Goal: Task Accomplishment & Management: Complete application form

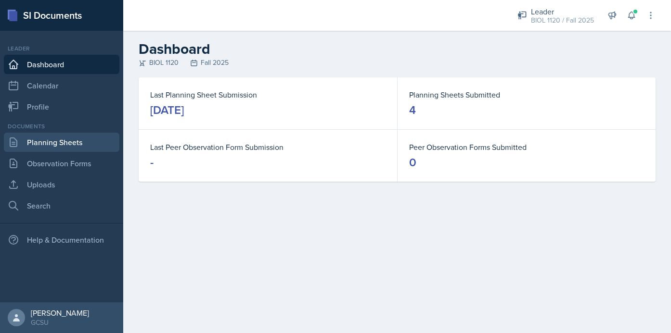
click at [81, 143] on link "Planning Sheets" at bounding box center [61, 142] width 115 height 19
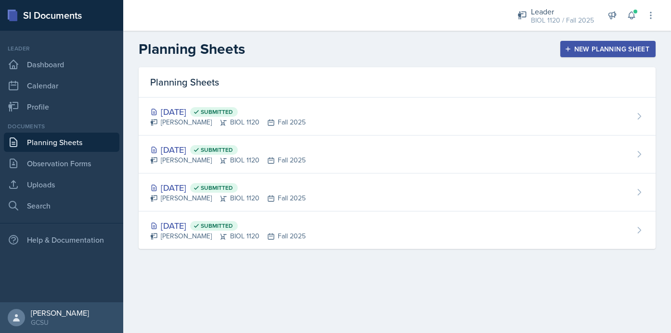
click at [612, 42] on button "New Planning Sheet" at bounding box center [607, 49] width 95 height 16
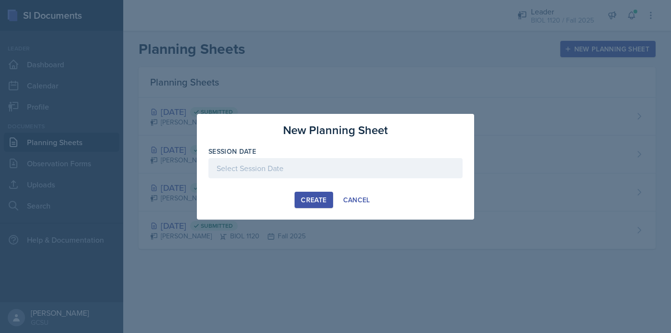
click at [339, 167] on div at bounding box center [335, 168] width 254 height 20
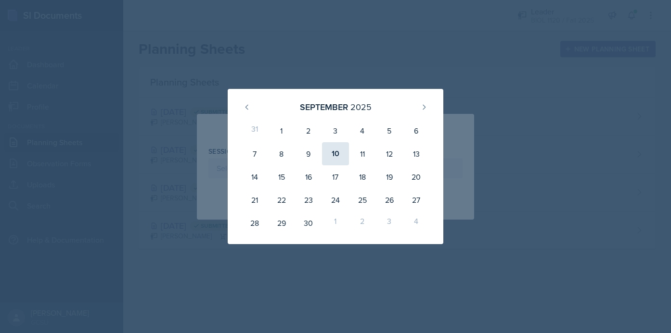
click at [337, 156] on div "10" at bounding box center [335, 153] width 27 height 23
type input "[DATE]"
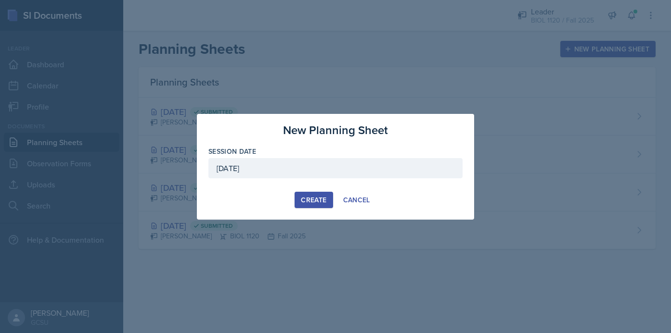
click at [312, 198] on div "Create" at bounding box center [314, 200] width 26 height 8
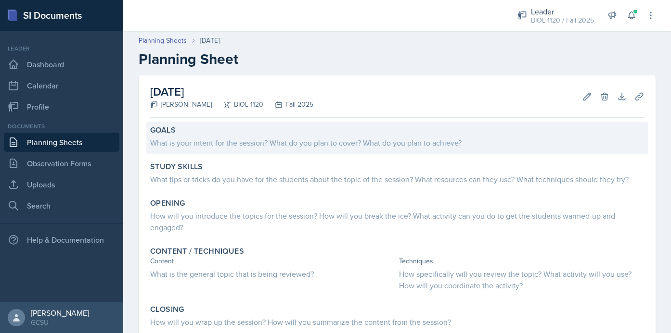
click at [265, 145] on div "What is your intent for the session? What do you plan to cover? What do you pla…" at bounding box center [397, 143] width 494 height 12
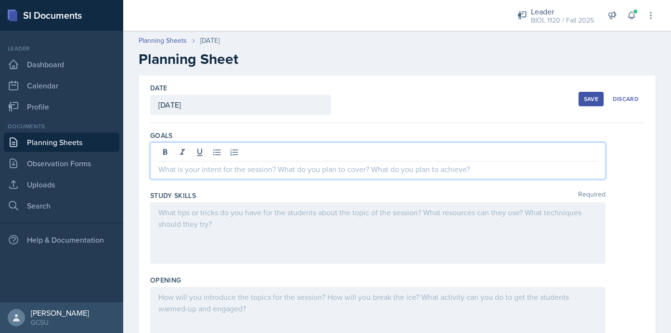
click at [276, 153] on div at bounding box center [377, 160] width 455 height 37
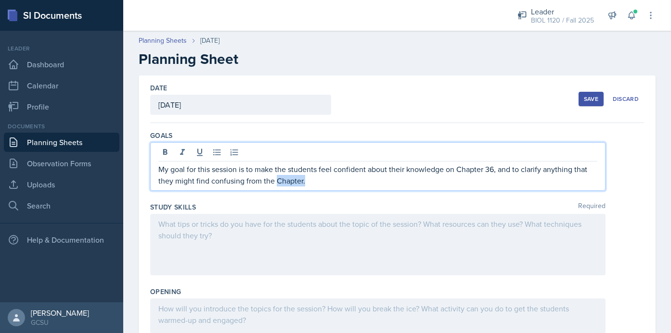
drag, startPoint x: 303, startPoint y: 181, endPoint x: 275, endPoint y: 179, distance: 27.9
click at [275, 179] on p "My goal for this session is to make the students feel confident about their kno…" at bounding box center [377, 175] width 439 height 23
click at [363, 243] on div at bounding box center [377, 245] width 455 height 62
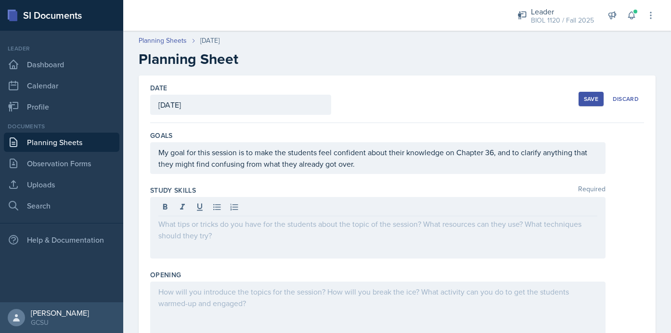
click at [617, 229] on div at bounding box center [397, 228] width 494 height 62
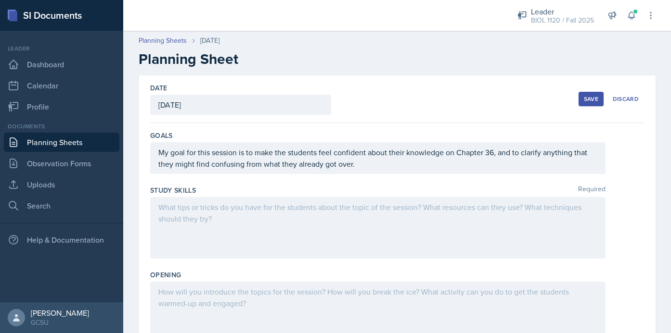
click at [234, 220] on div at bounding box center [377, 228] width 455 height 62
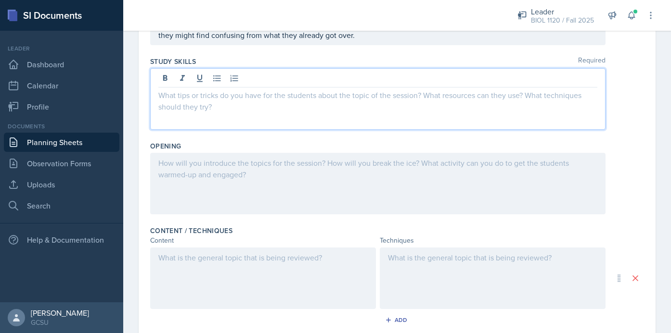
click at [275, 267] on div at bounding box center [263, 279] width 226 height 62
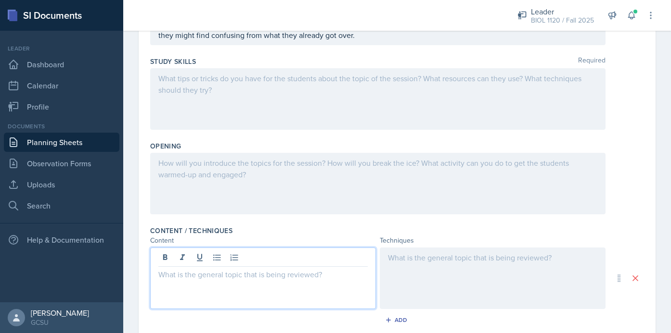
scroll to position [146, 0]
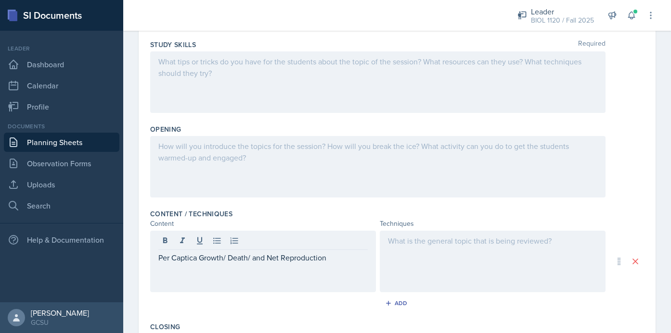
click at [455, 252] on div at bounding box center [493, 262] width 226 height 62
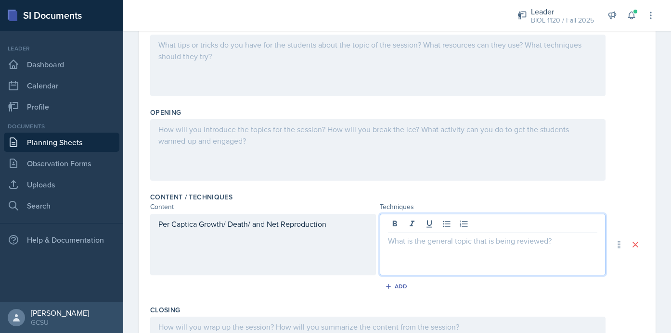
click at [621, 182] on div "Opening" at bounding box center [397, 146] width 494 height 85
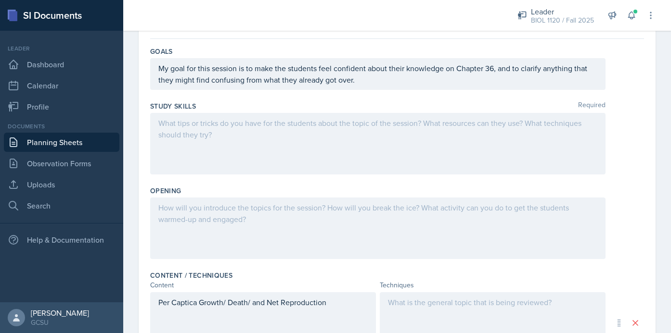
scroll to position [23, 0]
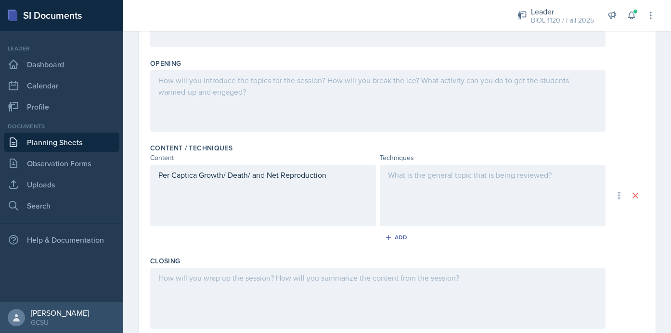
click at [439, 190] on div at bounding box center [493, 196] width 226 height 62
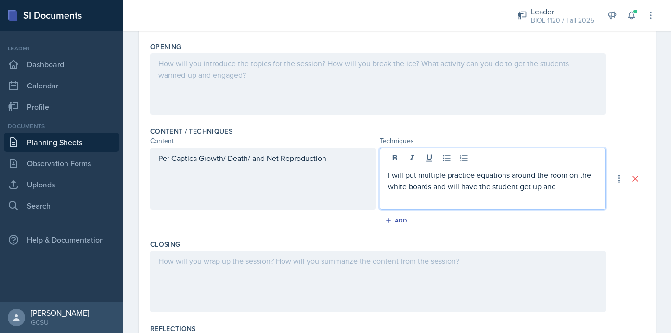
click at [192, 158] on div "Per Captica Growth/ Death/ and Net Reproduction" at bounding box center [263, 179] width 226 height 62
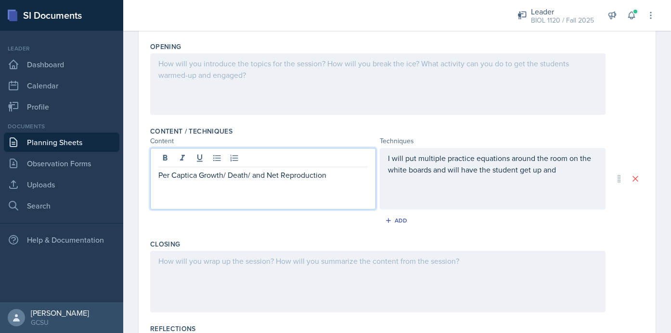
click at [194, 176] on p "Per Captica Growth/ Death/ and Net Reproduction" at bounding box center [262, 175] width 209 height 12
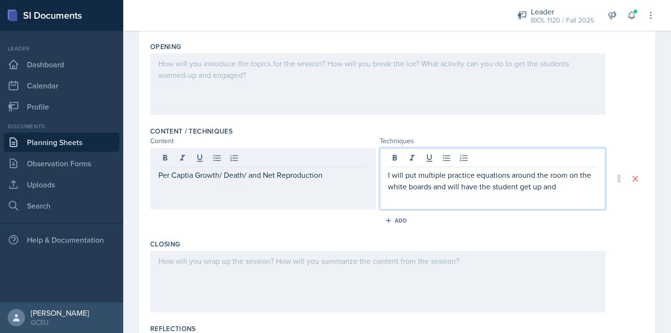
click at [578, 174] on p "I will put multiple practice equations around the room on the white boards and …" at bounding box center [492, 180] width 209 height 23
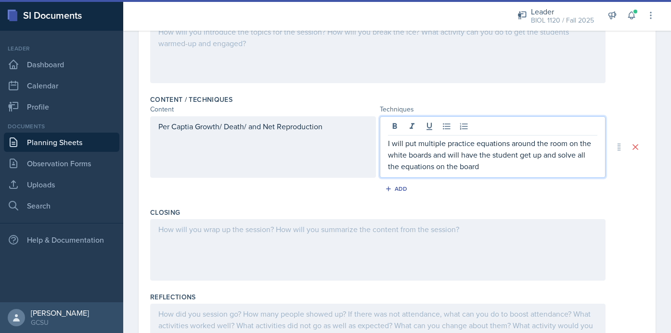
scroll to position [261, 0]
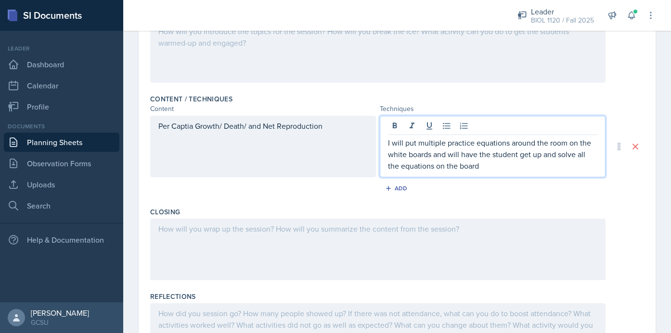
click at [518, 155] on p "I will put multiple practice equations around the room on the white boards and …" at bounding box center [492, 154] width 209 height 35
click at [520, 161] on p "I will put multiple practice equations around the room on the white boards and …" at bounding box center [492, 154] width 209 height 35
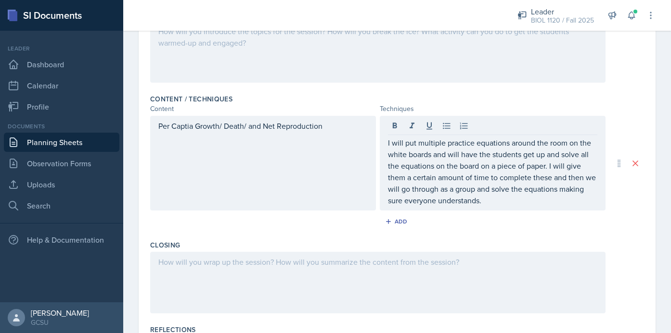
click at [438, 226] on div "Add" at bounding box center [397, 224] width 494 height 18
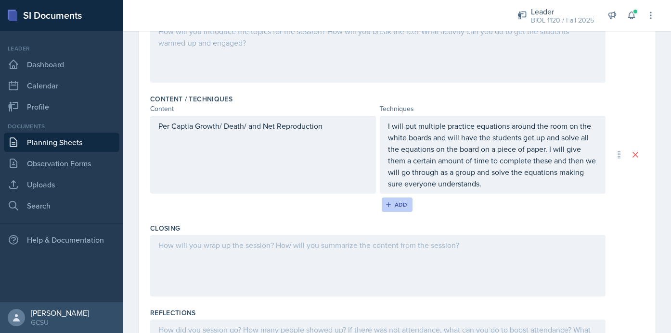
click at [401, 207] on div "Add" at bounding box center [397, 205] width 21 height 8
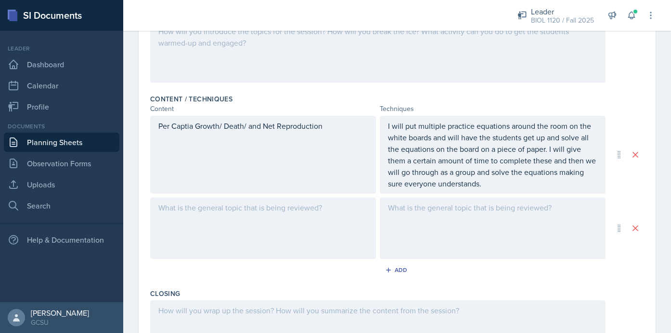
click at [292, 225] on div at bounding box center [263, 229] width 226 height 62
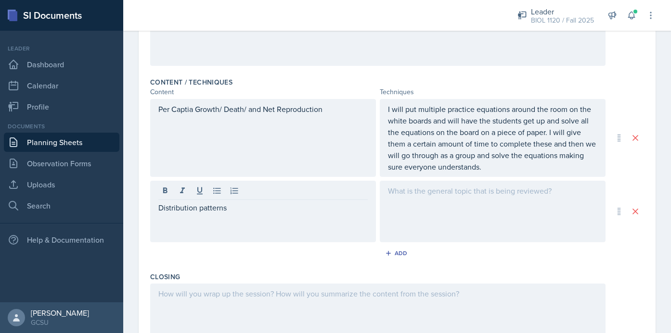
click at [435, 221] on div at bounding box center [493, 212] width 226 height 62
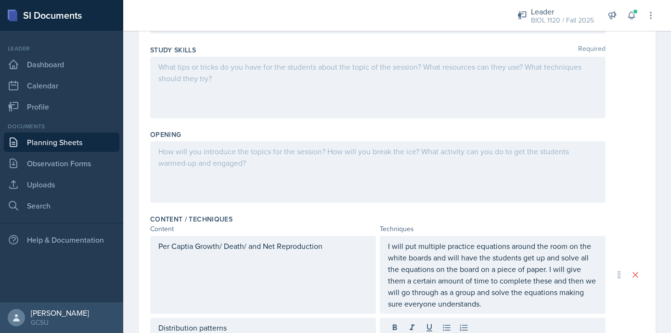
click at [373, 166] on div at bounding box center [377, 172] width 455 height 62
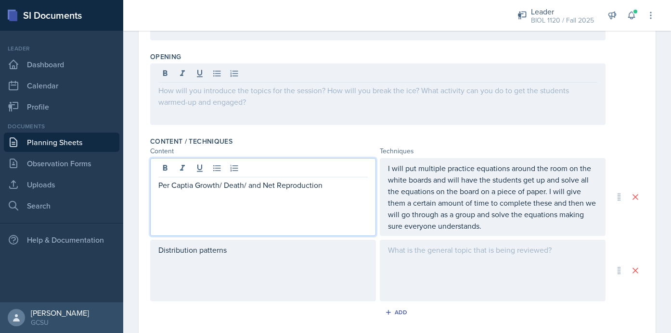
click at [335, 179] on p "Per Captia Growth/ Death/ and Net Reproduction" at bounding box center [262, 185] width 209 height 12
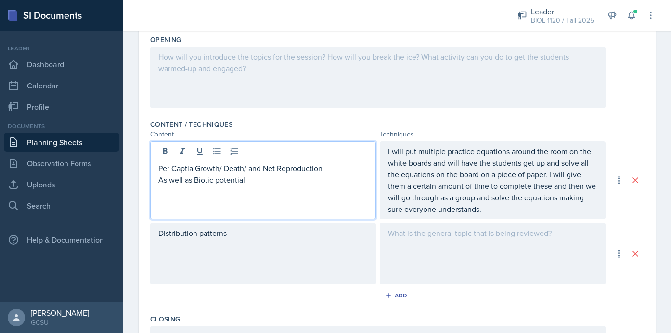
click at [432, 163] on p "I will put multiple practice equations around the room on the white boards and …" at bounding box center [492, 180] width 209 height 69
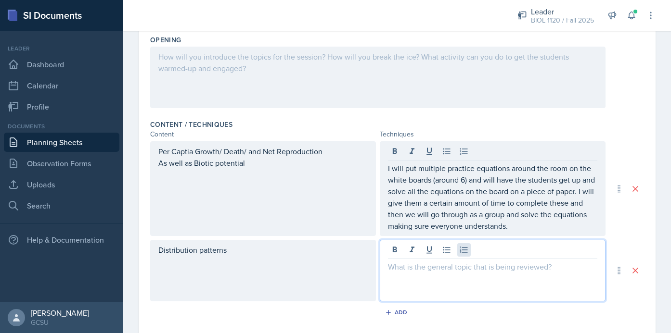
click at [459, 252] on div at bounding box center [493, 271] width 226 height 62
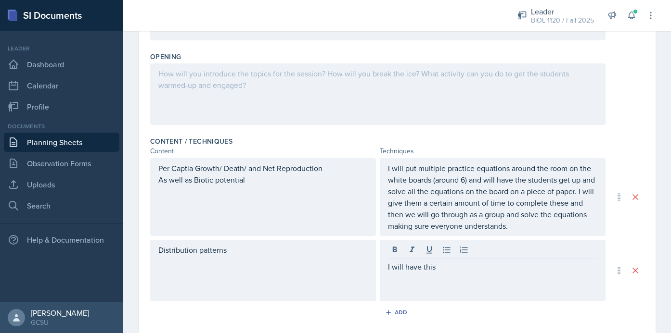
click at [626, 167] on div "Per Captia Growth/ Death/ and Net Reproduction As well as Biotic potential I wi…" at bounding box center [397, 197] width 494 height 78
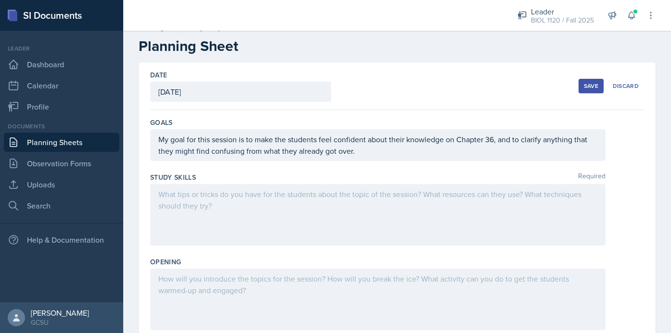
scroll to position [0, 0]
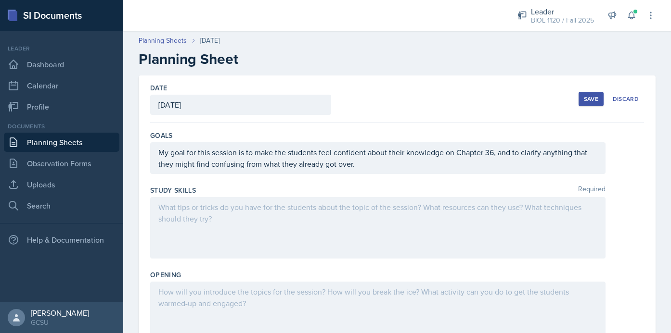
click at [278, 242] on div at bounding box center [377, 228] width 455 height 62
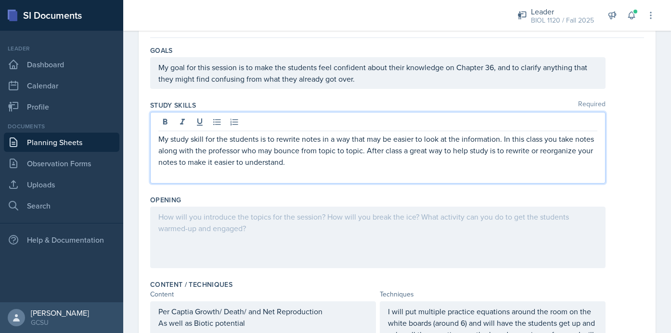
click at [404, 236] on div at bounding box center [377, 238] width 455 height 62
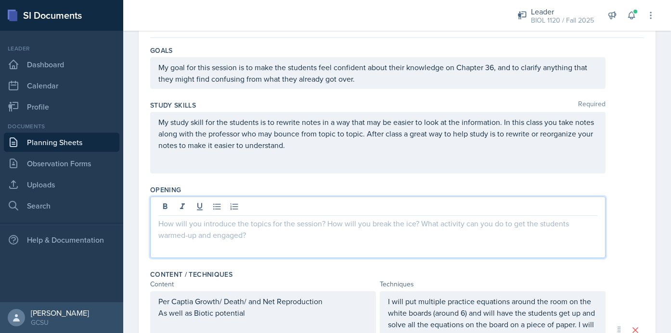
scroll to position [102, 0]
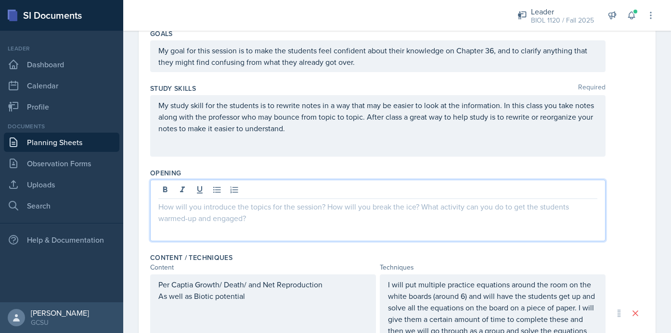
click at [634, 197] on div at bounding box center [397, 211] width 494 height 62
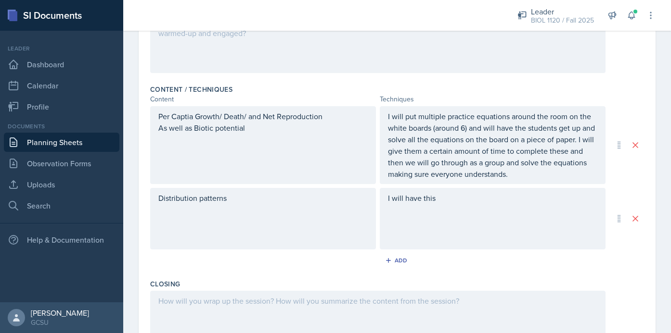
click at [461, 208] on div "I will have this" at bounding box center [493, 219] width 226 height 62
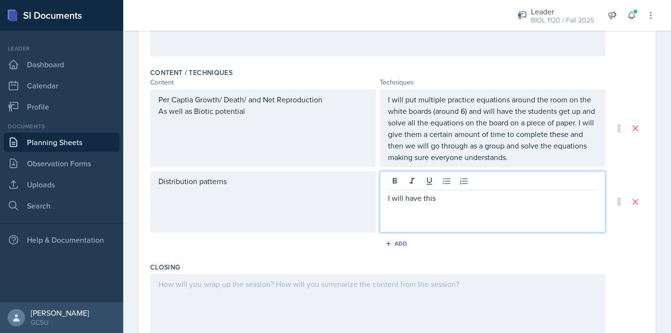
drag, startPoint x: 442, startPoint y: 200, endPoint x: 374, endPoint y: 190, distance: 68.1
click at [375, 190] on div "Distribution patterns I will have this" at bounding box center [377, 202] width 455 height 62
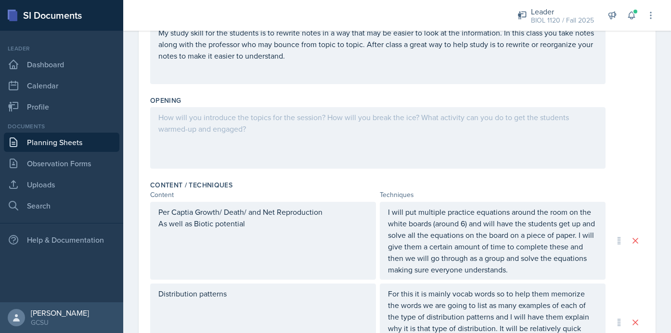
click at [431, 149] on div at bounding box center [377, 138] width 455 height 62
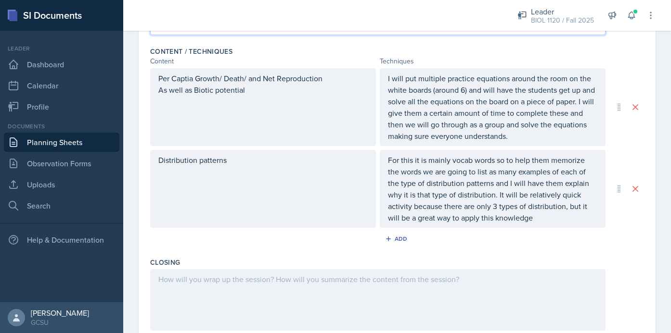
scroll to position [322, 0]
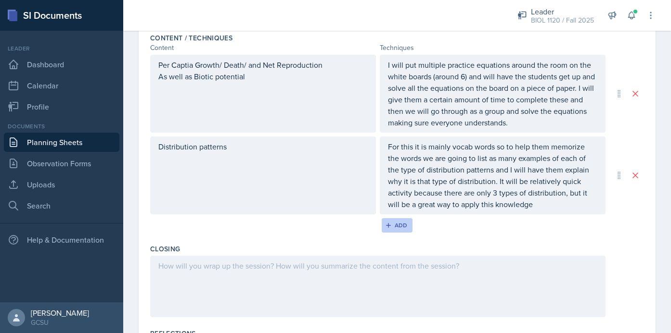
click at [403, 226] on div "Add" at bounding box center [397, 226] width 21 height 8
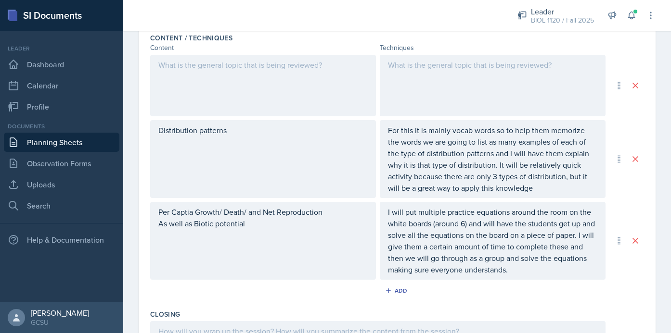
click at [450, 70] on div at bounding box center [493, 86] width 226 height 62
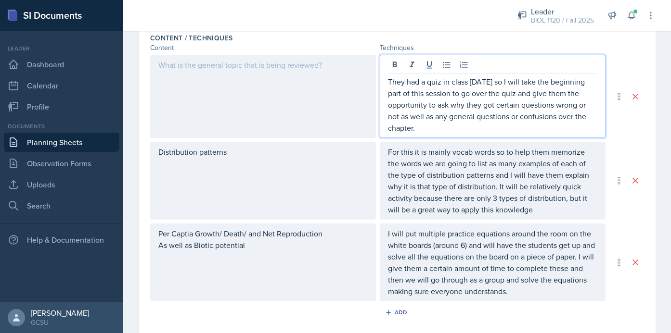
click at [308, 80] on div at bounding box center [263, 96] width 226 height 83
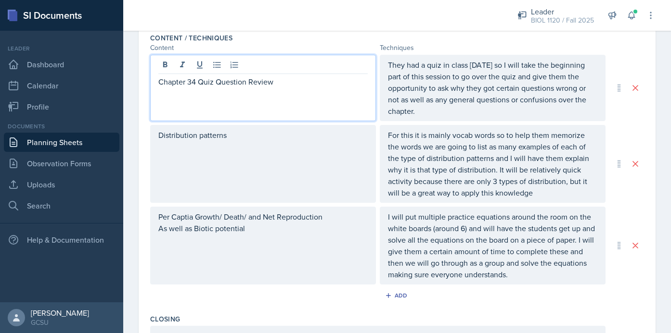
scroll to position [339, 0]
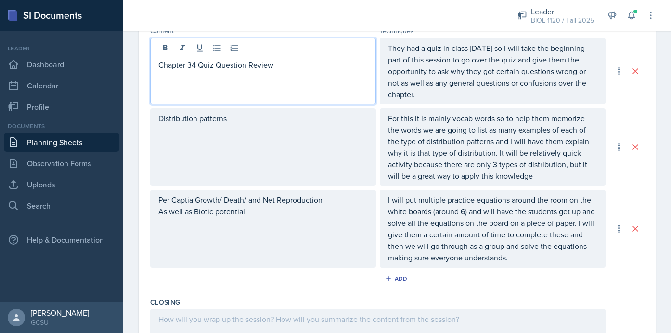
click at [195, 67] on p "Chapter 34 Quiz Question Review" at bounding box center [262, 65] width 209 height 12
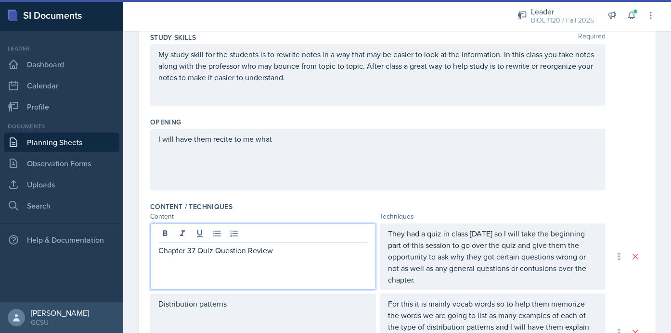
scroll to position [148, 0]
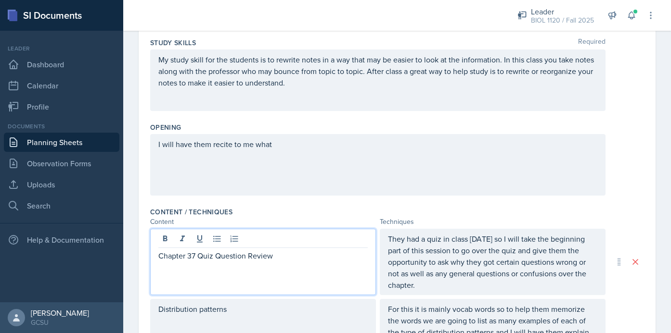
click at [363, 147] on div "I will have them recite to me what" at bounding box center [377, 165] width 455 height 62
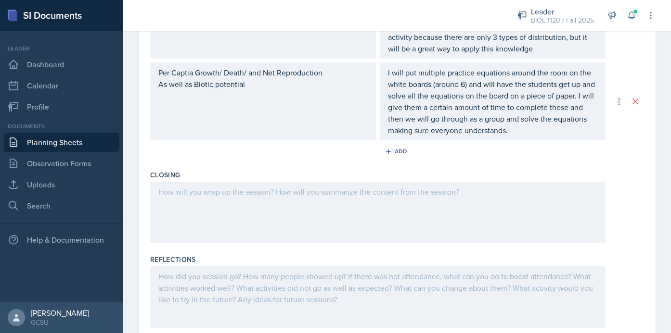
scroll to position [499, 0]
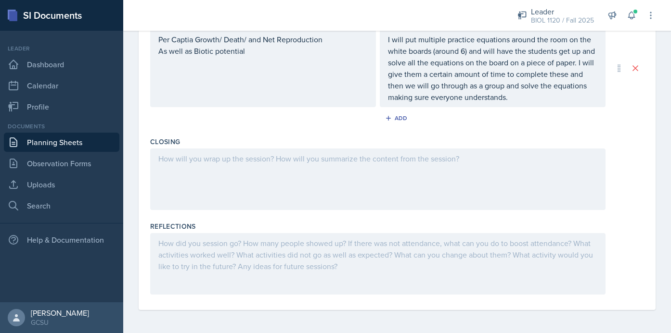
click at [426, 165] on div at bounding box center [377, 180] width 455 height 62
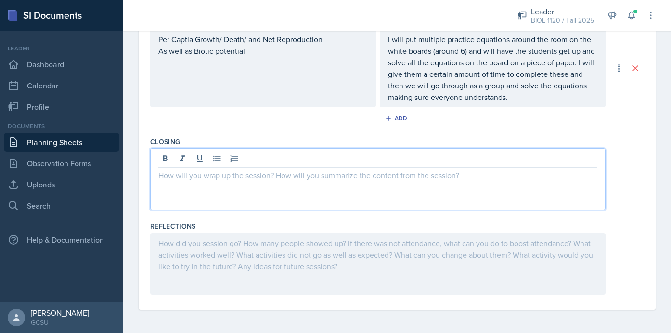
click at [639, 167] on div at bounding box center [397, 180] width 494 height 62
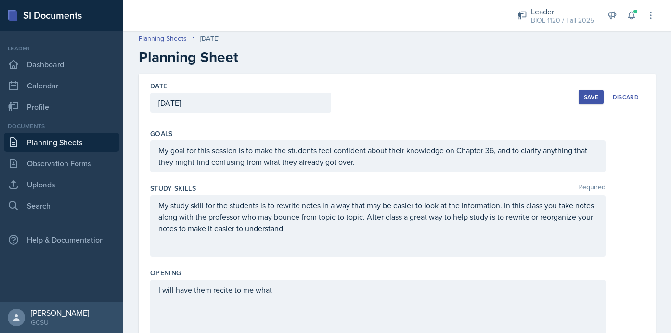
scroll to position [0, 0]
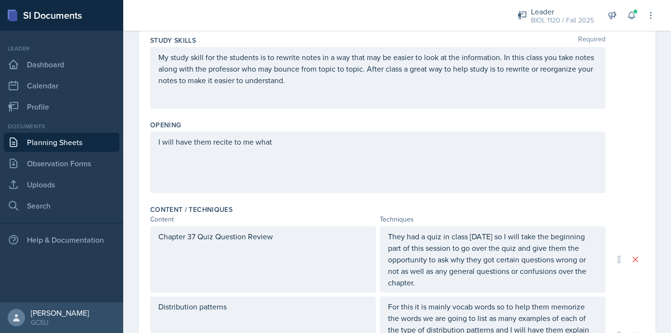
click at [435, 150] on div "I will have them recite to me what" at bounding box center [377, 163] width 455 height 62
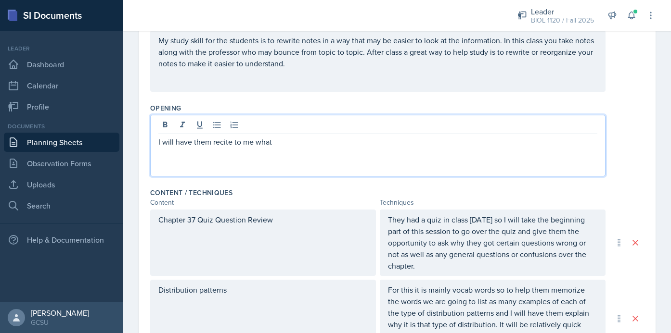
click at [433, 150] on div "I will have them recite to me what" at bounding box center [377, 146] width 455 height 62
click at [365, 148] on div "I will have them recite to me what" at bounding box center [377, 146] width 455 height 62
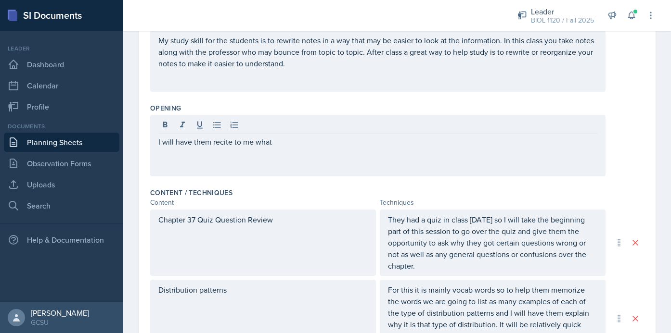
click at [332, 135] on div "I will have them recite to me what" at bounding box center [377, 146] width 455 height 62
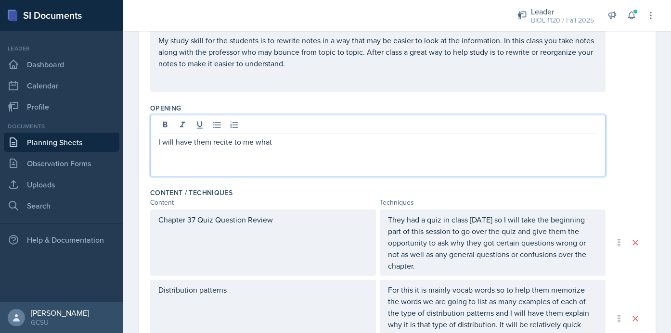
click at [279, 147] on p "I will have them recite to me what" at bounding box center [377, 142] width 439 height 12
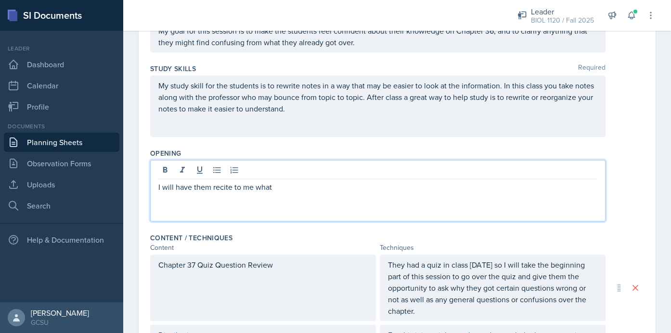
scroll to position [122, 0]
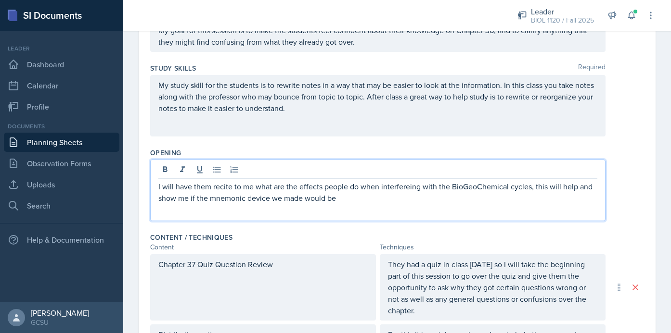
click at [399, 186] on p "I will have them recite to me what are the effects people do when interfereing …" at bounding box center [377, 192] width 439 height 23
click at [407, 189] on p "I will have them recite to me what are the effects people do when interfereing …" at bounding box center [377, 192] width 439 height 23
click at [395, 201] on p "I will have them recite to me what are the effects people do when interfering w…" at bounding box center [377, 192] width 439 height 23
click at [636, 213] on div "I will have them recite to me what are the effects people do when interfering w…" at bounding box center [397, 191] width 494 height 62
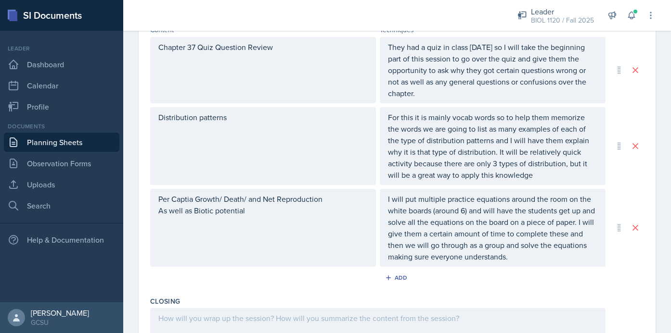
scroll to position [341, 0]
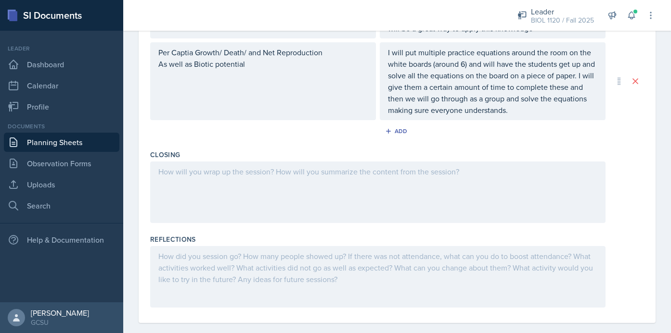
click at [404, 189] on div at bounding box center [377, 193] width 455 height 62
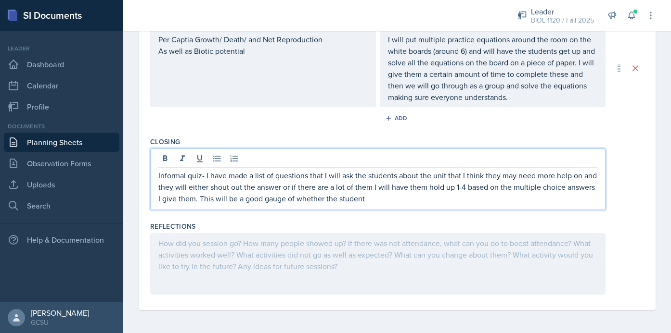
click at [466, 187] on p "Informal quiz- I have made a list of questions that I will ask the students abo…" at bounding box center [377, 187] width 439 height 35
click at [437, 199] on p "Informal quiz- I have made a list of questions that I will ask the students abo…" at bounding box center [377, 187] width 439 height 35
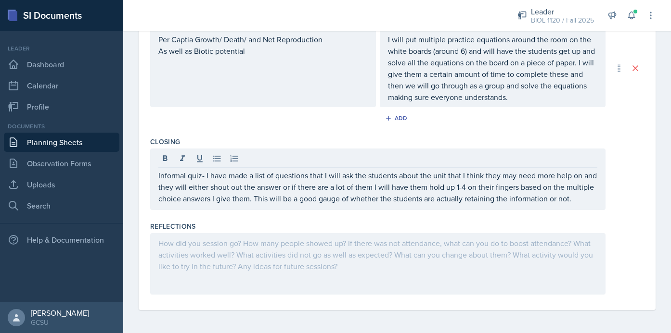
click at [640, 235] on div at bounding box center [397, 264] width 494 height 62
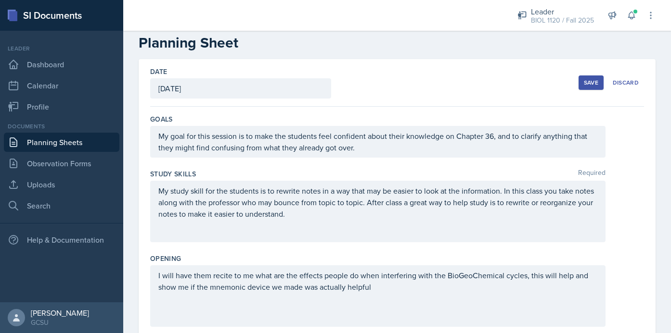
scroll to position [0, 0]
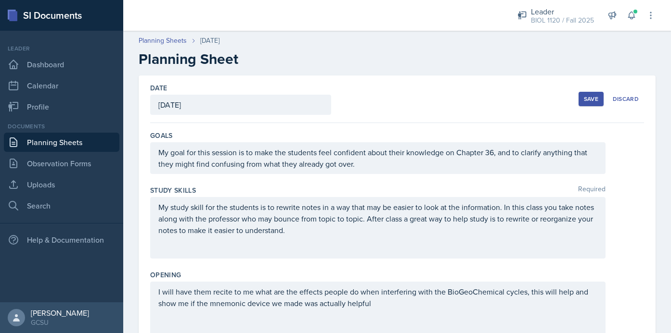
click at [585, 96] on div "Save" at bounding box center [591, 99] width 14 height 8
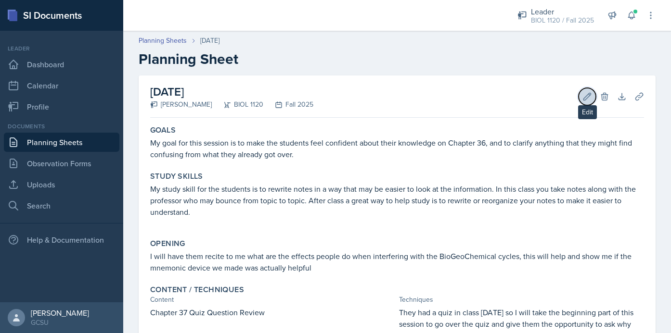
click at [586, 96] on icon at bounding box center [587, 97] width 10 height 10
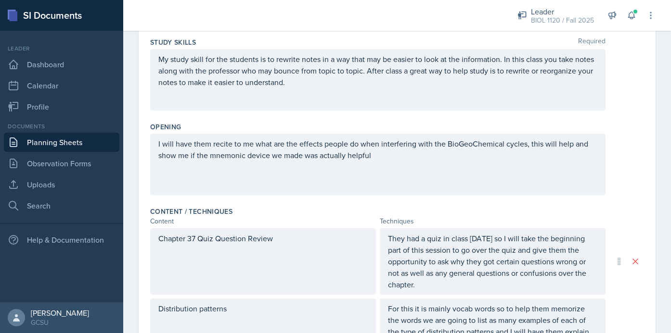
scroll to position [165, 0]
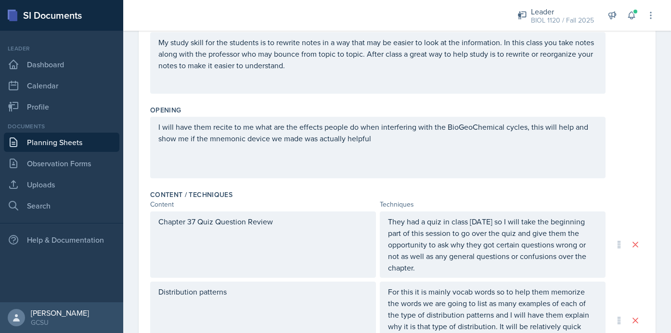
click at [409, 144] on p "I will have them recite to me what are the effects people do when interfering w…" at bounding box center [377, 132] width 439 height 23
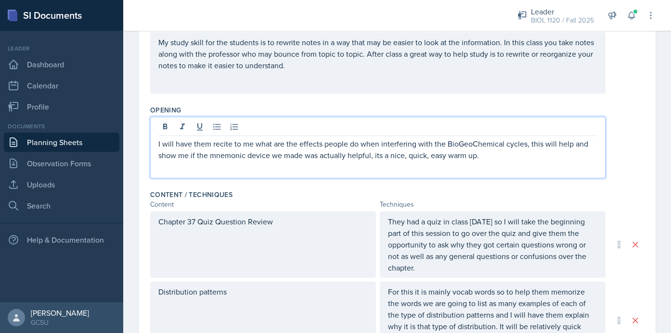
click at [639, 185] on div "Opening I will have them recite to me what are the effects people do when inter…" at bounding box center [397, 144] width 494 height 85
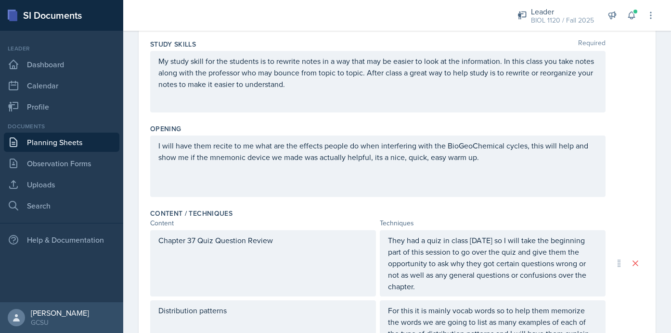
scroll to position [0, 0]
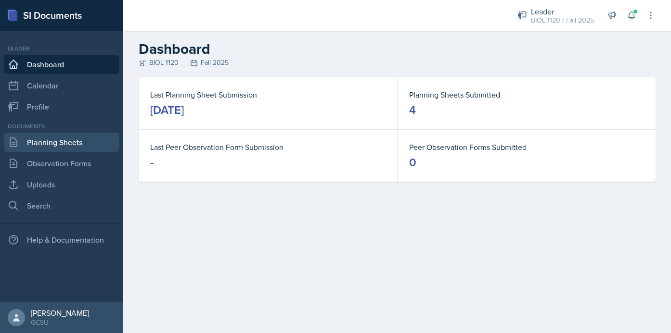
click at [58, 142] on link "Planning Sheets" at bounding box center [61, 142] width 115 height 19
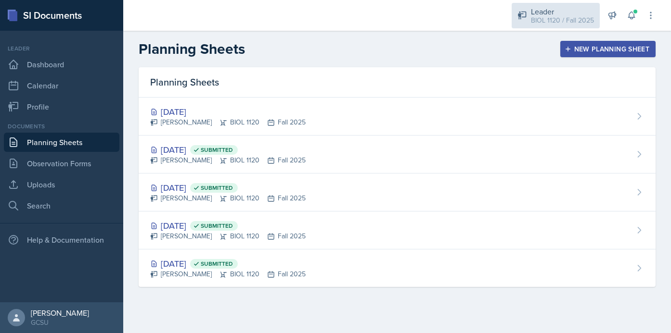
click at [545, 16] on div "BIOL 1120 / Fall 2025" at bounding box center [562, 20] width 63 height 10
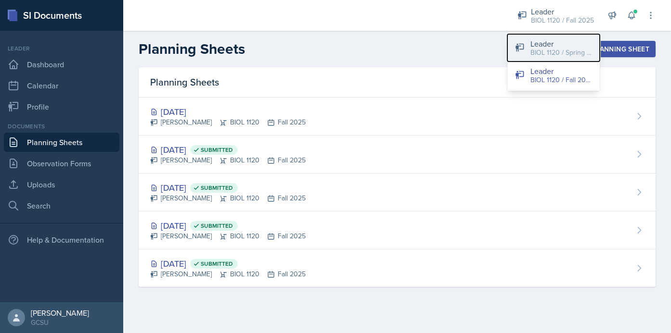
click at [557, 48] on div "BIOL 1120 / Spring 2025" at bounding box center [561, 53] width 62 height 10
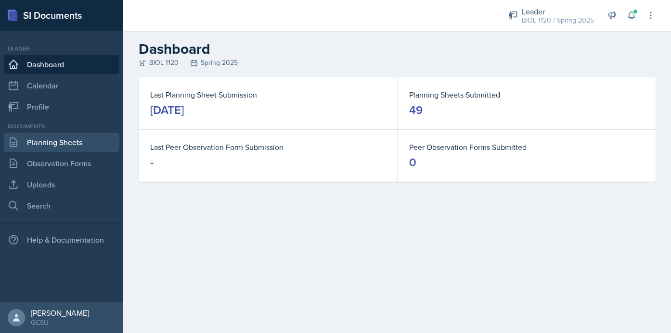
click at [44, 145] on link "Planning Sheets" at bounding box center [61, 142] width 115 height 19
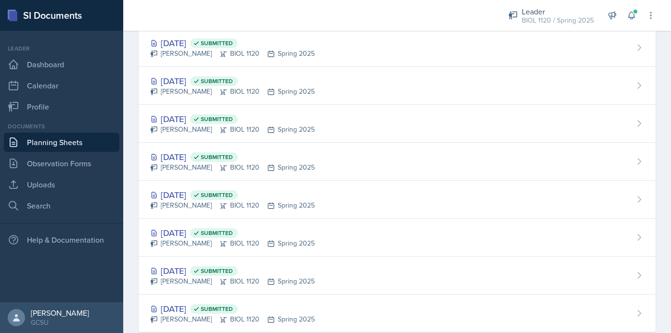
scroll to position [1627, 0]
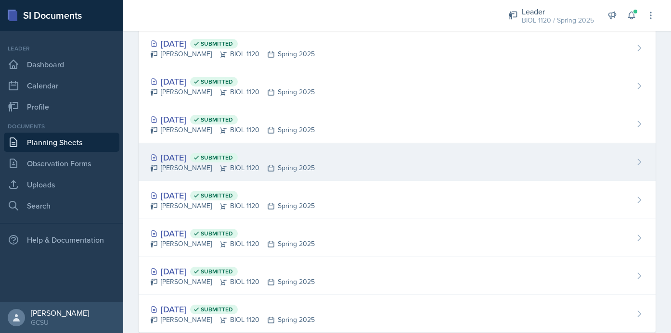
click at [353, 170] on div "Sep 10th, 2024 Submitted Emma Emmil BIOL 1120 Spring 2025" at bounding box center [397, 162] width 517 height 38
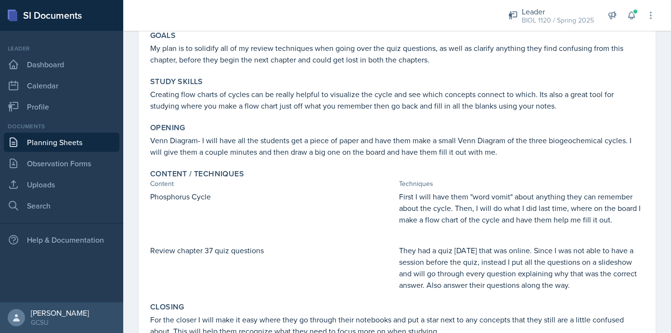
scroll to position [82, 0]
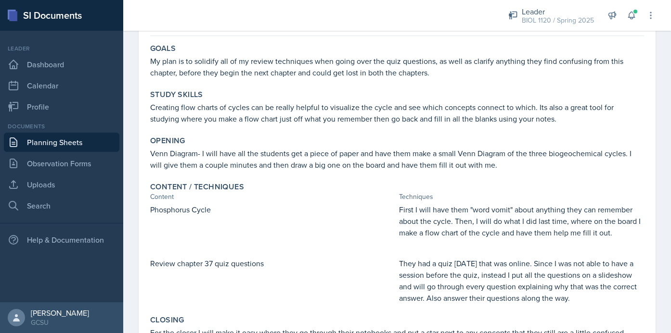
click at [69, 142] on link "Planning Sheets" at bounding box center [61, 142] width 115 height 19
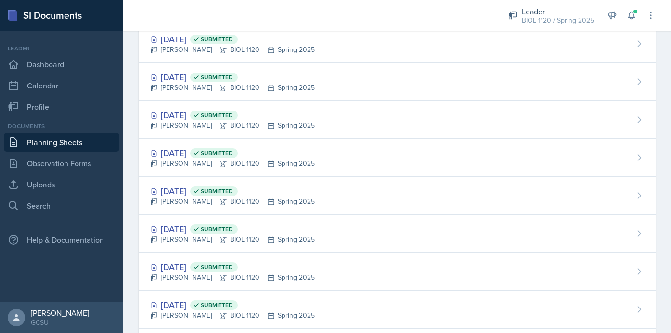
scroll to position [1593, 0]
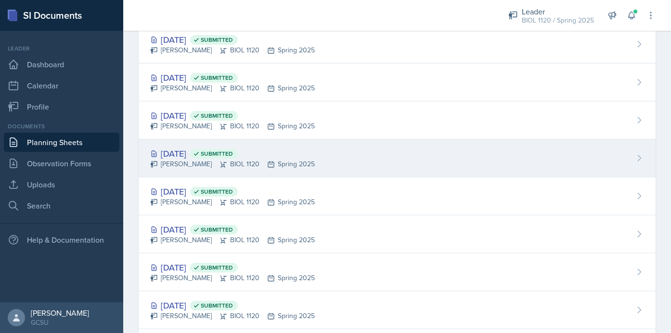
click at [356, 158] on div "Sep 12th, 2024 Submitted Emma Emmil BIOL 1120 Spring 2025" at bounding box center [397, 159] width 517 height 38
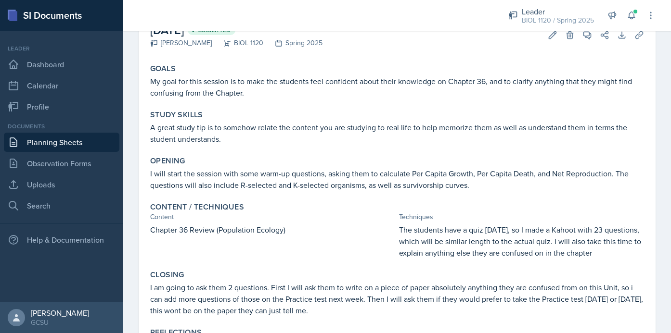
scroll to position [54, 0]
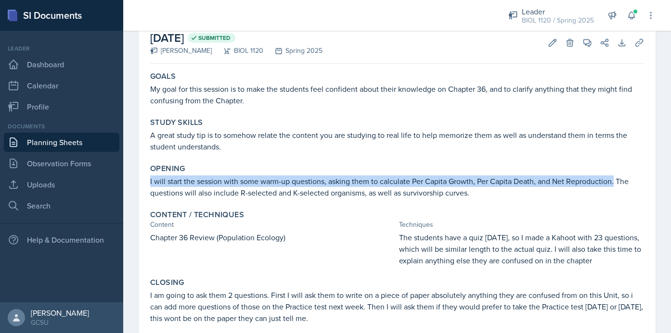
drag, startPoint x: 151, startPoint y: 181, endPoint x: 613, endPoint y: 183, distance: 462.4
click at [613, 183] on p "I will start the session with some warm-up questions, asking them to calculate …" at bounding box center [397, 187] width 494 height 23
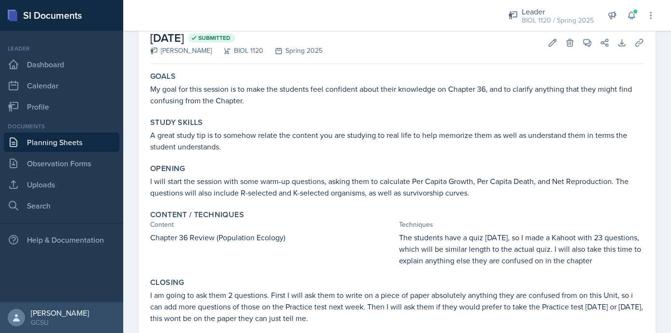
click at [611, 198] on p "I will start the session with some warm-up questions, asking them to calculate …" at bounding box center [397, 187] width 494 height 23
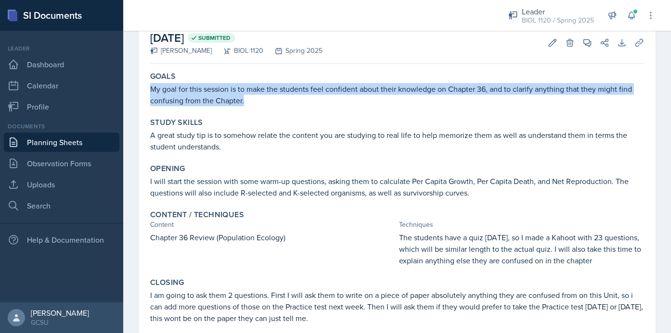
drag, startPoint x: 151, startPoint y: 89, endPoint x: 245, endPoint y: 101, distance: 95.0
click at [245, 101] on p "My goal for this session is to make the students feel confident about their kno…" at bounding box center [397, 94] width 494 height 23
copy p "My goal for this session is to make the students feel confident about their kno…"
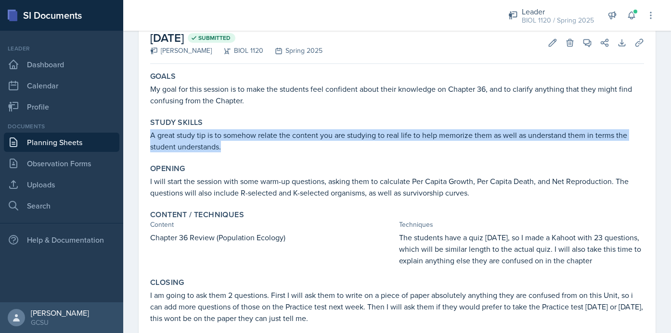
drag, startPoint x: 150, startPoint y: 136, endPoint x: 265, endPoint y: 153, distance: 115.7
click at [265, 153] on div "Study Skills A great study tip is to somehow relate the content you are studyin…" at bounding box center [396, 135] width 501 height 42
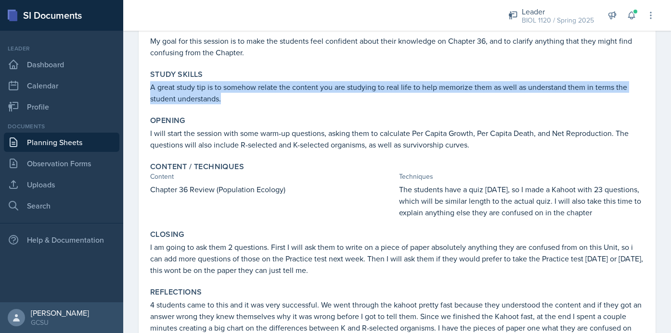
scroll to position [94, 0]
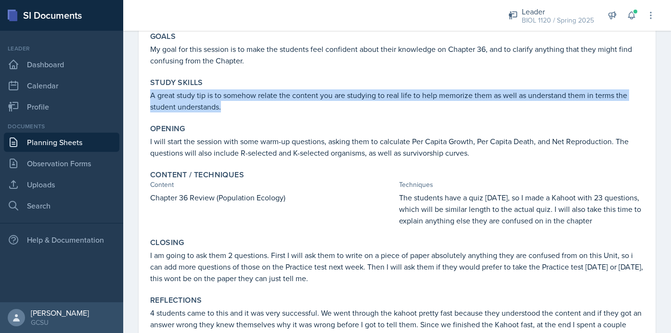
click at [56, 143] on link "Planning Sheets" at bounding box center [61, 142] width 115 height 19
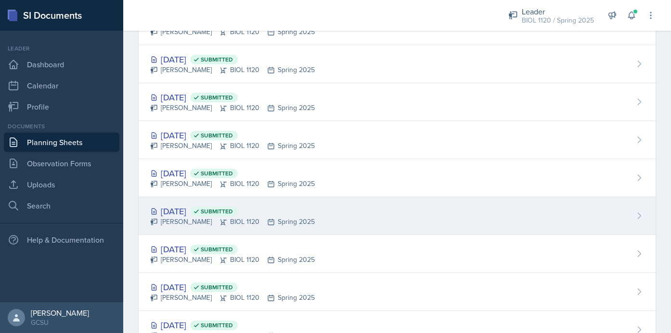
scroll to position [89, 0]
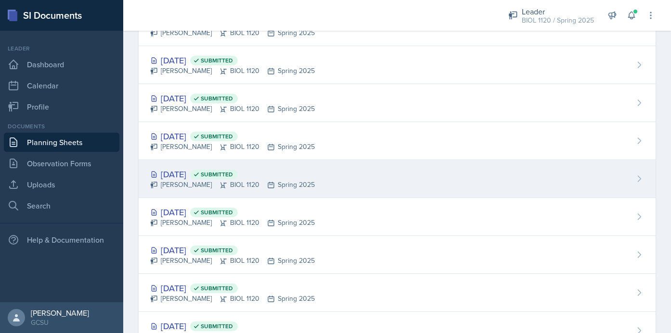
click at [344, 181] on div "Apr 15th, 2025 Submitted Emma Emmil BIOL 1120 Spring 2025" at bounding box center [397, 179] width 517 height 38
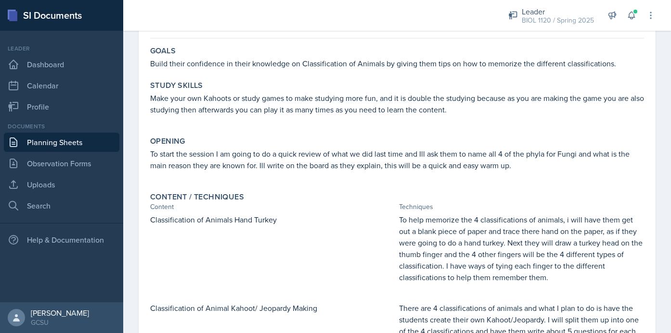
scroll to position [80, 0]
click at [83, 143] on link "Planning Sheets" at bounding box center [61, 142] width 115 height 19
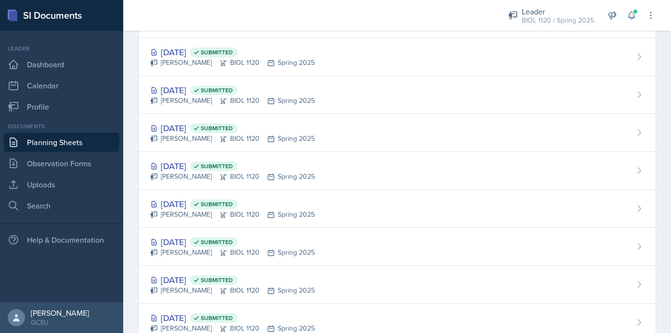
scroll to position [1649, 0]
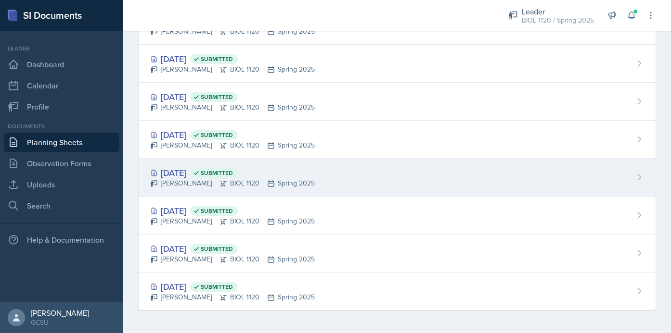
click at [317, 171] on div "Sep 5th, 2024 Submitted Emma Emmil BIOL 1120 Spring 2025" at bounding box center [397, 178] width 517 height 38
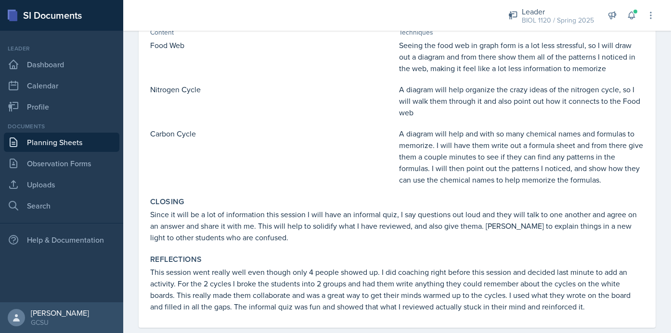
scroll to position [264, 0]
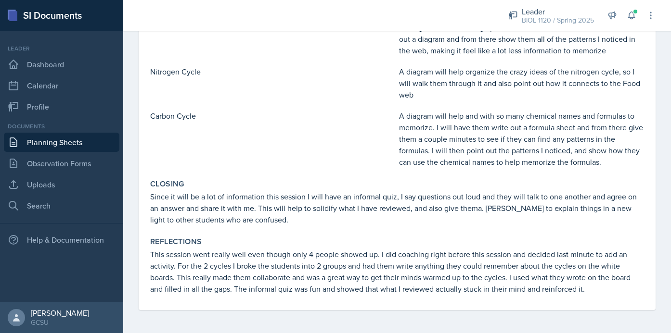
click at [70, 141] on link "Planning Sheets" at bounding box center [61, 142] width 115 height 19
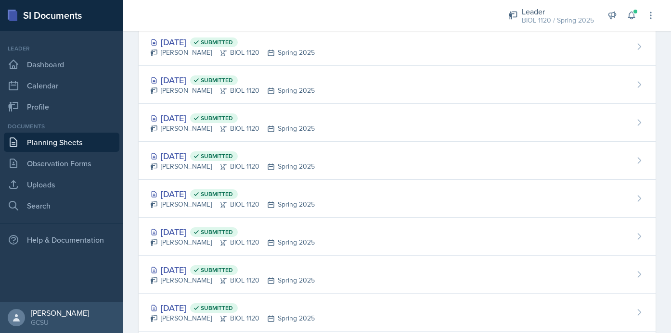
scroll to position [666, 0]
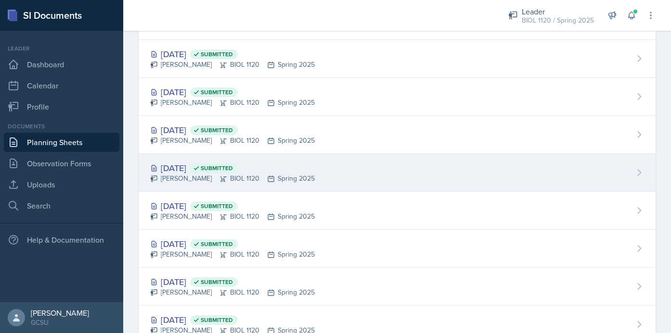
click at [344, 166] on div "Feb 11th, 2025 Submitted Emma Emmil BIOL 1120 Spring 2025" at bounding box center [397, 173] width 517 height 38
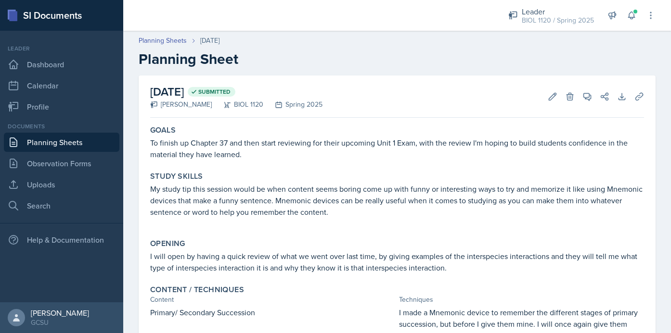
click at [73, 144] on link "Planning Sheets" at bounding box center [61, 142] width 115 height 19
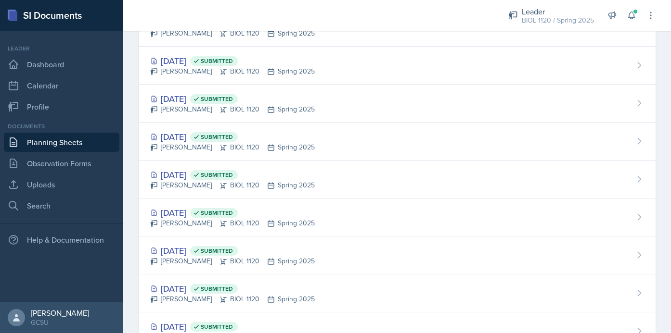
scroll to position [585, 0]
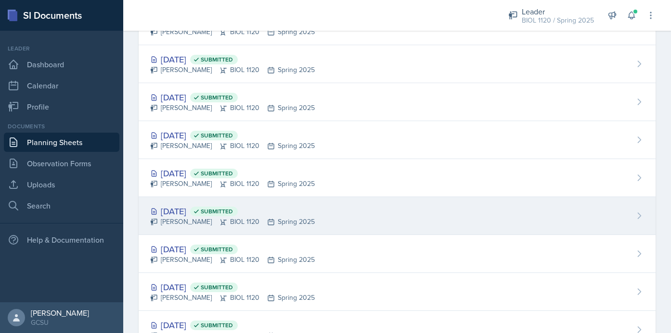
click at [238, 216] on span "Submitted" at bounding box center [214, 212] width 48 height 10
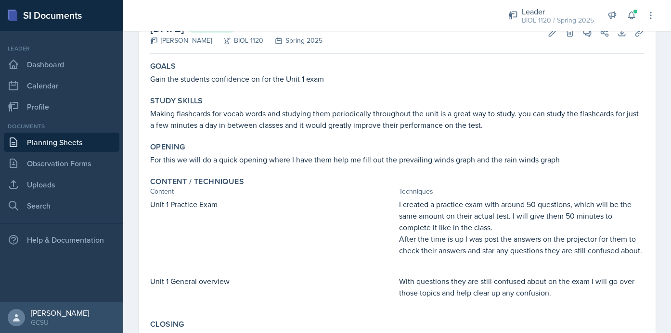
scroll to position [46, 0]
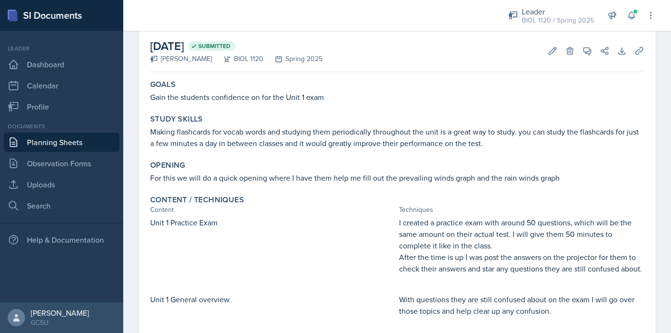
click at [88, 145] on link "Planning Sheets" at bounding box center [61, 142] width 115 height 19
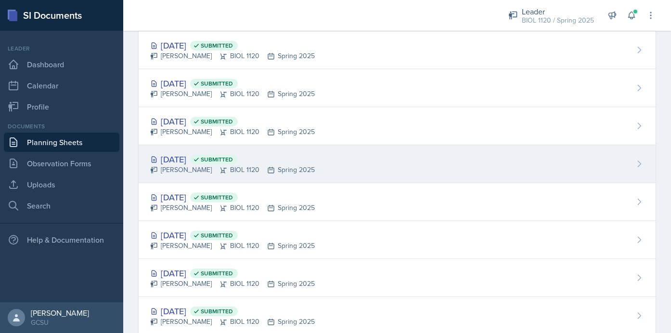
scroll to position [652, 0]
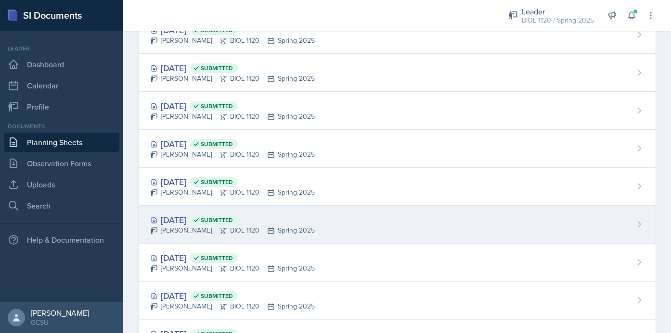
click at [333, 221] on div "Feb 6th, 2025 Submitted Emma Emmil BIOL 1120 Spring 2025" at bounding box center [397, 225] width 517 height 38
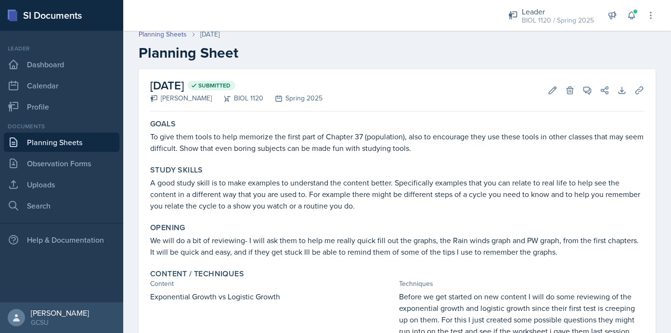
scroll to position [2, 0]
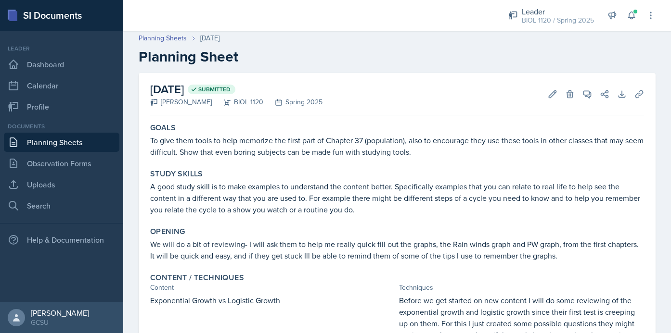
click at [82, 139] on link "Planning Sheets" at bounding box center [61, 142] width 115 height 19
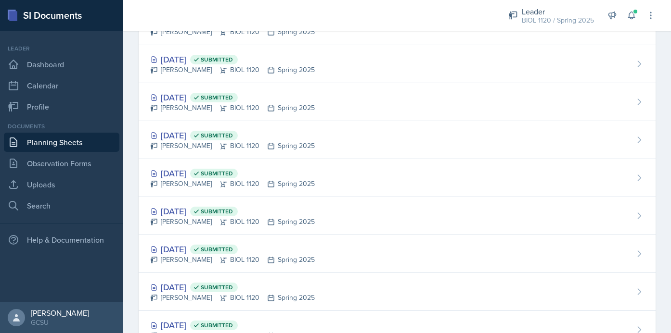
scroll to position [687, 0]
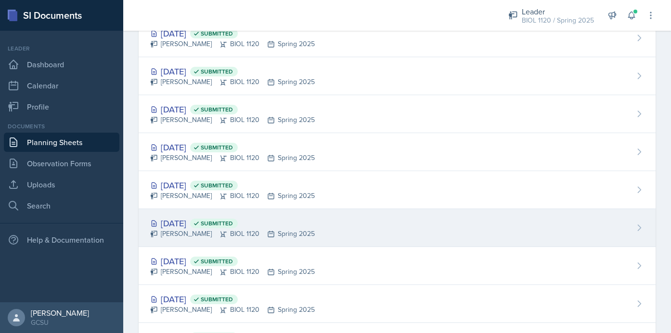
click at [291, 230] on div "Emma Emmil BIOL 1120 Spring 2025" at bounding box center [232, 234] width 165 height 10
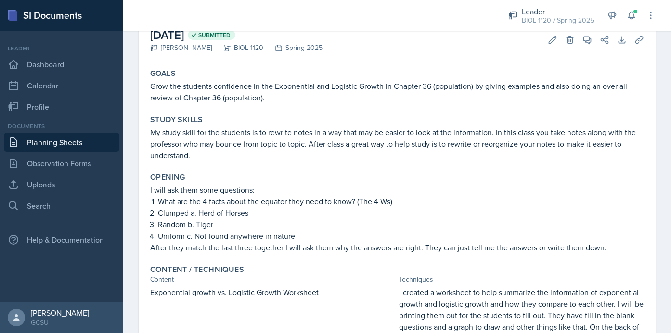
scroll to position [53, 0]
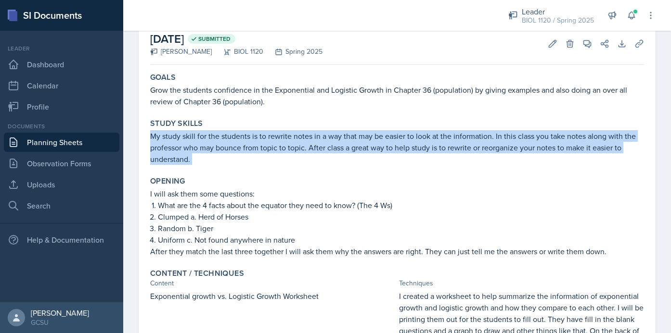
drag, startPoint x: 151, startPoint y: 138, endPoint x: 209, endPoint y: 171, distance: 67.0
click at [209, 171] on div "Goals Grow the students confidence in the Exponential and Logistic Growth in Ch…" at bounding box center [397, 313] width 494 height 489
copy div "My study skill for the students is to rewrite notes in a way that may be easier…"
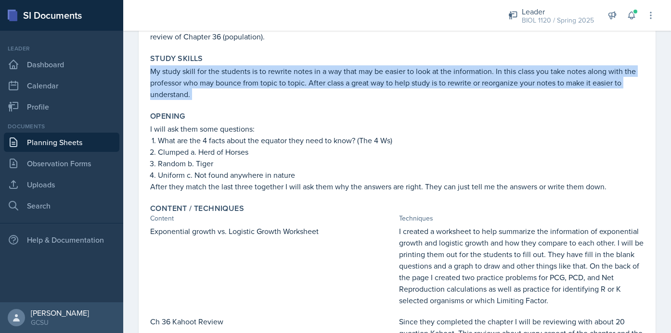
scroll to position [0, 0]
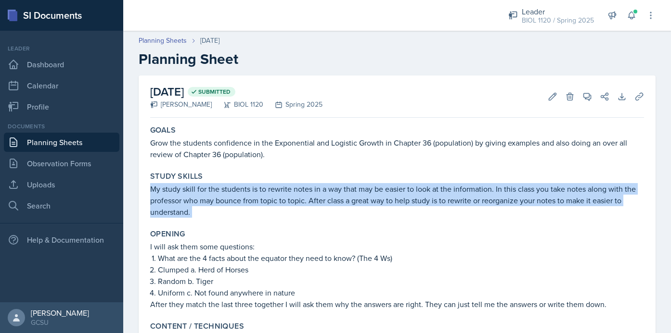
click at [81, 141] on link "Planning Sheets" at bounding box center [61, 142] width 115 height 19
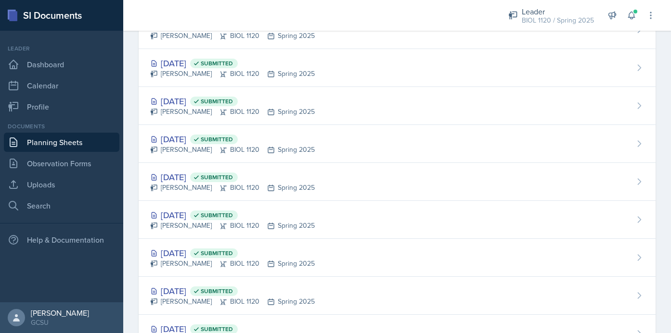
scroll to position [780, 0]
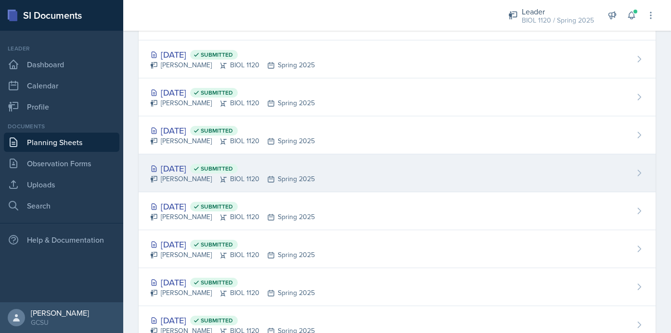
click at [384, 168] on div "Jan 30th, 2025 Submitted Emma Emmil BIOL 1120 Spring 2025" at bounding box center [397, 173] width 517 height 38
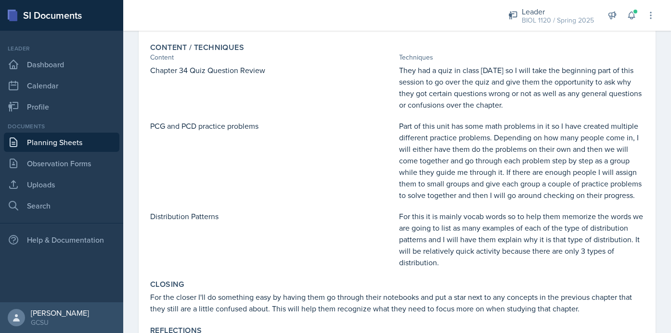
scroll to position [237, 0]
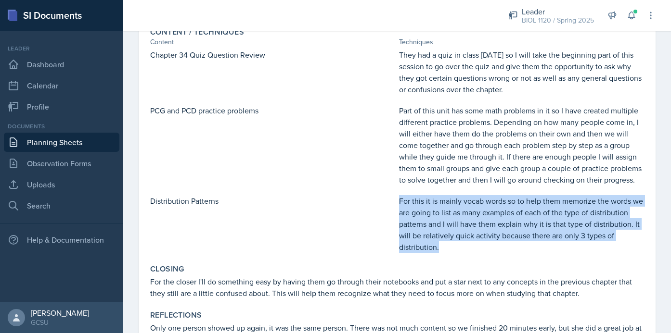
drag, startPoint x: 398, startPoint y: 201, endPoint x: 440, endPoint y: 250, distance: 64.1
click at [440, 250] on div "Distribution Patterns For this it is mainly vocab words so to help them memoriz…" at bounding box center [397, 224] width 494 height 58
copy p "For this it is mainly vocab words so to help them memorize the words we are goi…"
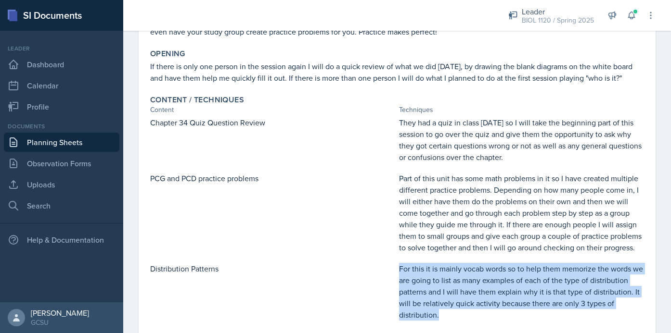
scroll to position [168, 0]
drag, startPoint x: 399, startPoint y: 122, endPoint x: 507, endPoint y: 159, distance: 113.8
click at [507, 159] on p "They had a quiz in class [DATE] so I will take the beginning part of this sessi…" at bounding box center [521, 140] width 245 height 46
copy p "They had a quiz in class [DATE] so I will take the beginning part of this sessi…"
click at [183, 125] on p "Chapter 34 Quiz Question Review" at bounding box center [272, 123] width 245 height 12
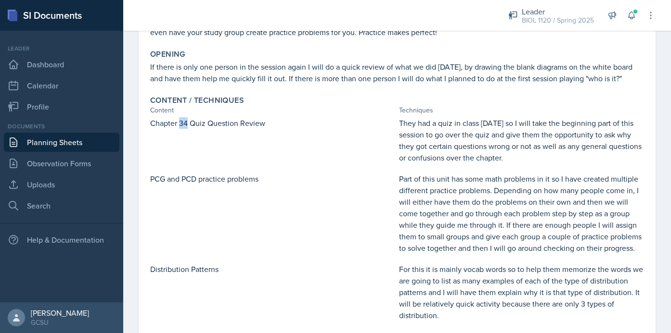
click at [183, 125] on p "Chapter 34 Quiz Question Review" at bounding box center [272, 123] width 245 height 12
copy div "Chapter 34 Quiz Question Review"
